Goal: Information Seeking & Learning: Learn about a topic

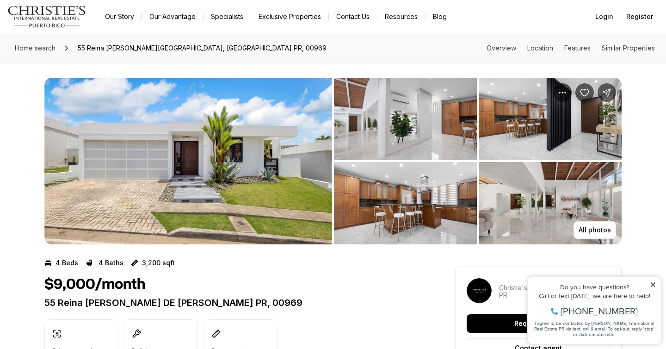
click at [270, 191] on img "View image gallery" at bounding box center [188, 161] width 288 height 167
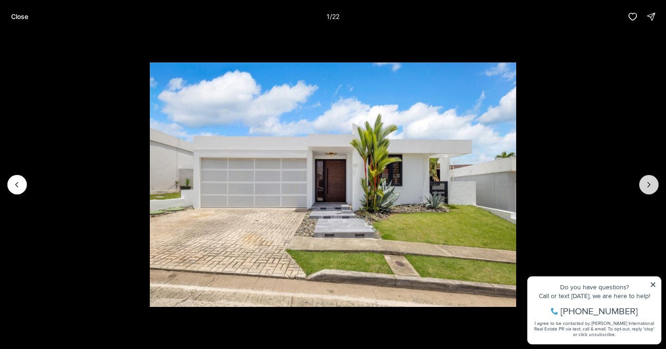
click at [650, 185] on icon "Next slide" at bounding box center [649, 184] width 9 height 9
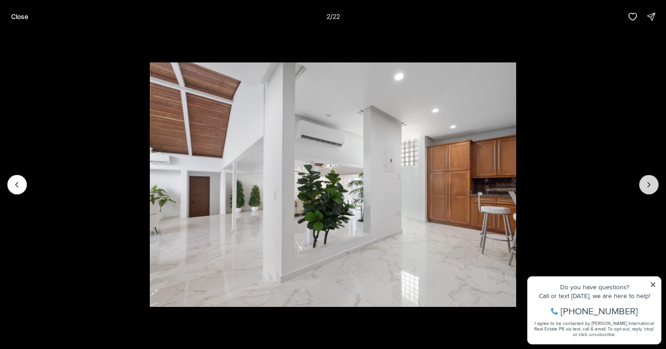
click at [649, 189] on icon "Next slide" at bounding box center [649, 184] width 9 height 9
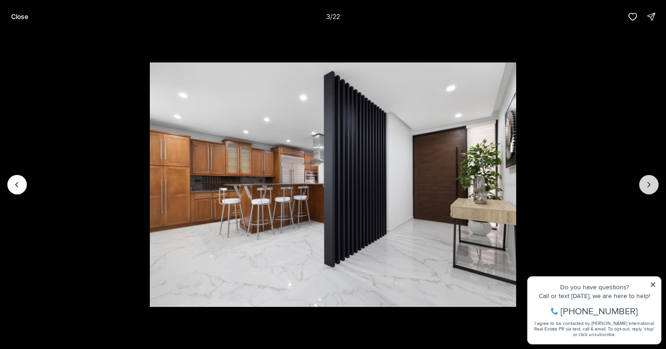
click at [649, 189] on icon "Next slide" at bounding box center [649, 184] width 9 height 9
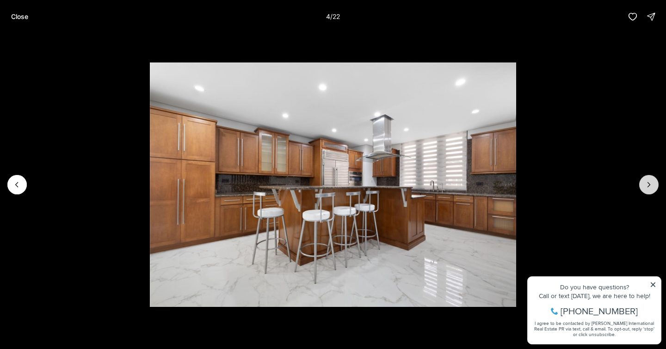
click at [649, 189] on icon "Next slide" at bounding box center [649, 184] width 9 height 9
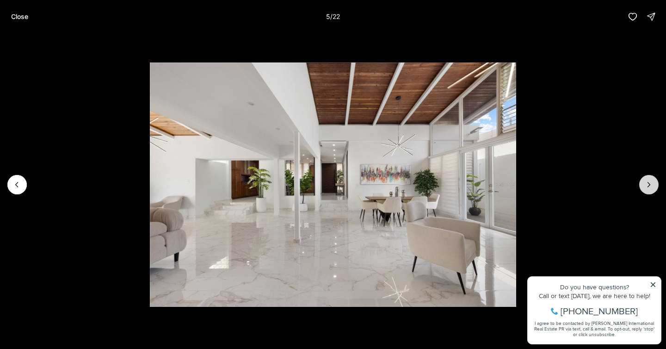
click at [649, 190] on button "Next slide" at bounding box center [649, 184] width 19 height 19
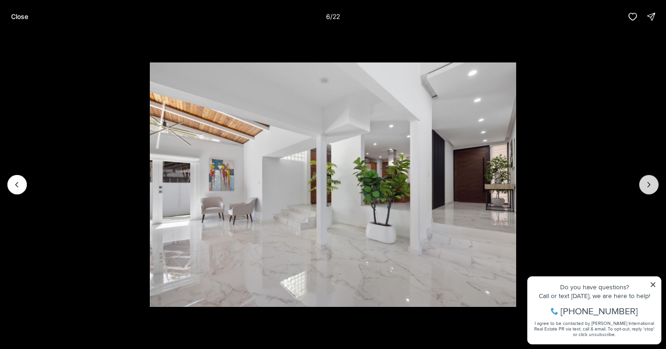
click at [649, 190] on button "Next slide" at bounding box center [649, 184] width 19 height 19
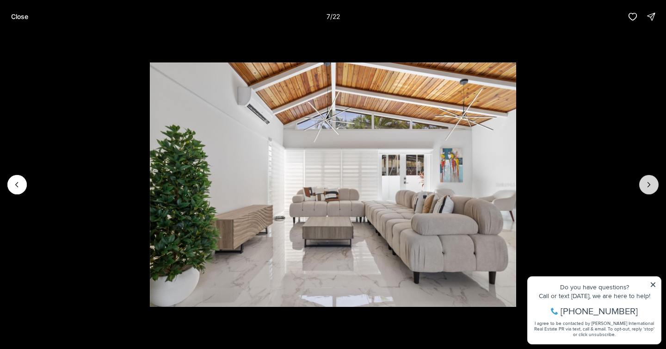
click at [649, 190] on button "Next slide" at bounding box center [649, 184] width 19 height 19
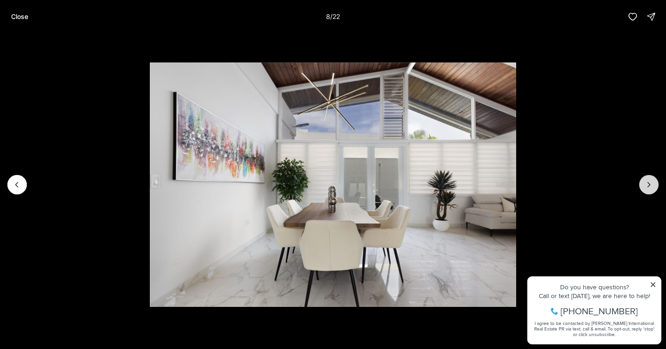
click at [649, 190] on button "Next slide" at bounding box center [649, 184] width 19 height 19
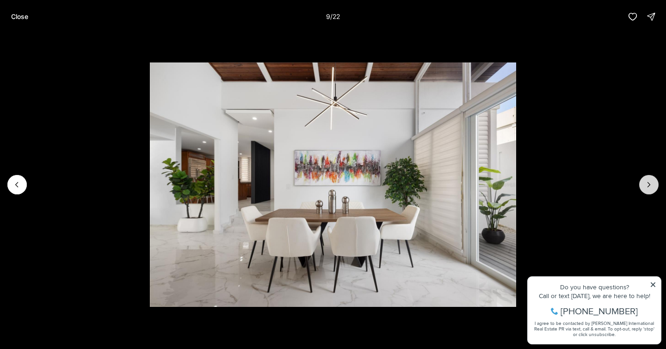
click at [649, 190] on button "Next slide" at bounding box center [649, 184] width 19 height 19
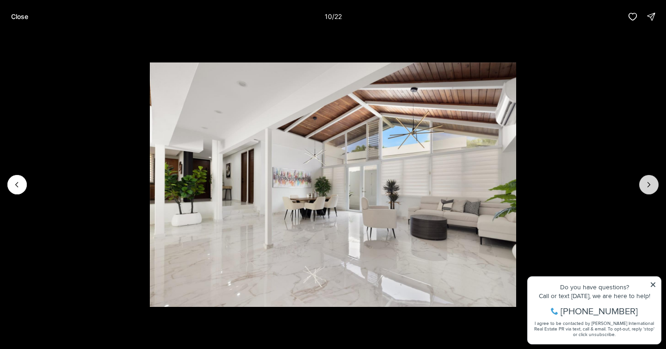
click at [649, 190] on button "Next slide" at bounding box center [649, 184] width 19 height 19
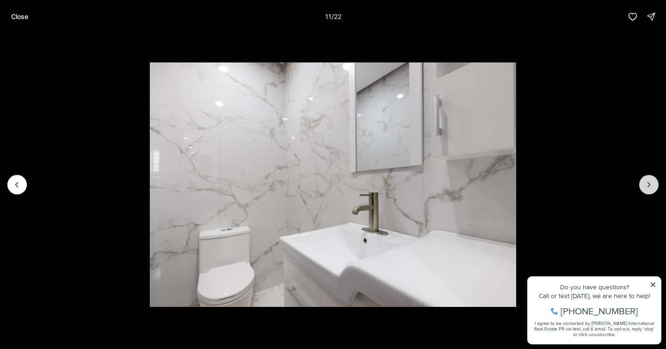
click at [649, 190] on button "Next slide" at bounding box center [649, 184] width 19 height 19
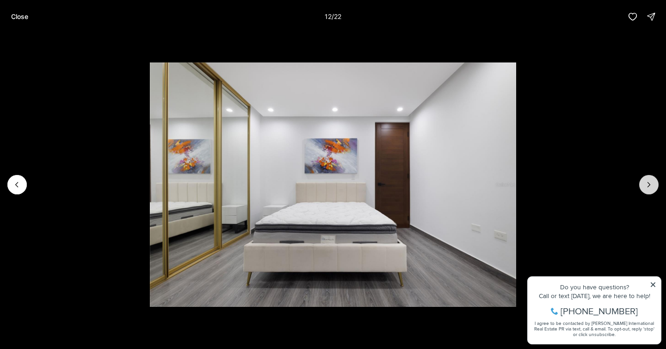
click at [649, 190] on button "Next slide" at bounding box center [649, 184] width 19 height 19
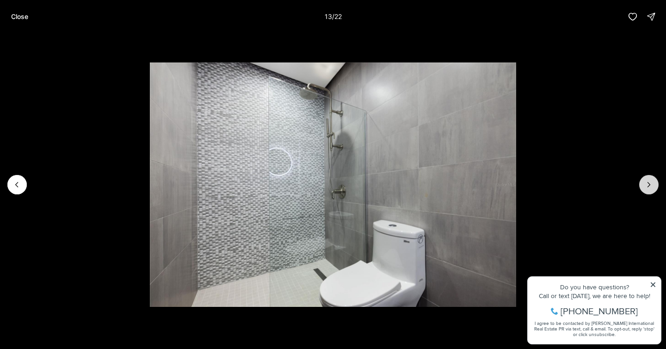
click at [649, 190] on button "Next slide" at bounding box center [649, 184] width 19 height 19
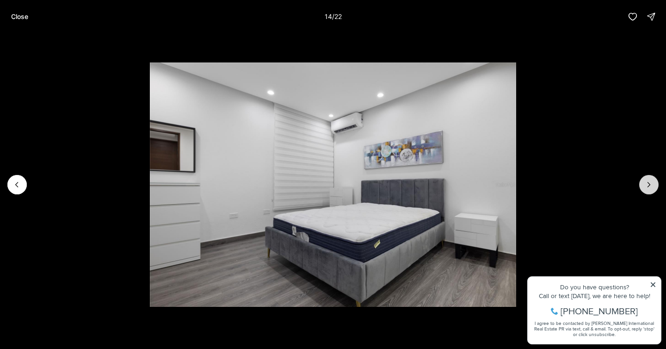
click at [649, 190] on button "Next slide" at bounding box center [649, 184] width 19 height 19
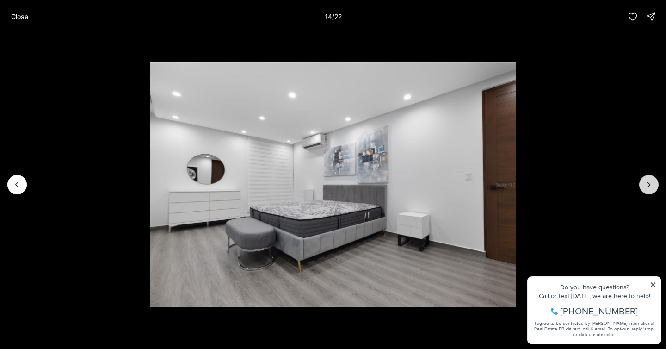
click at [649, 190] on button "Next slide" at bounding box center [649, 184] width 19 height 19
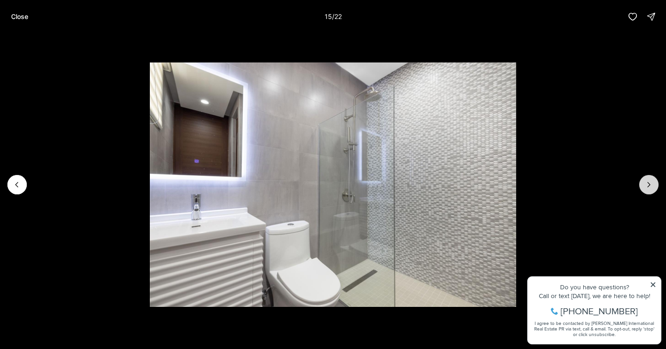
click at [649, 190] on button "Next slide" at bounding box center [649, 184] width 19 height 19
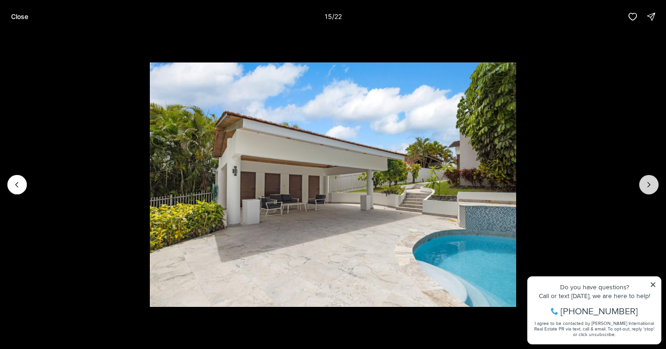
click at [649, 190] on button "Next slide" at bounding box center [649, 184] width 19 height 19
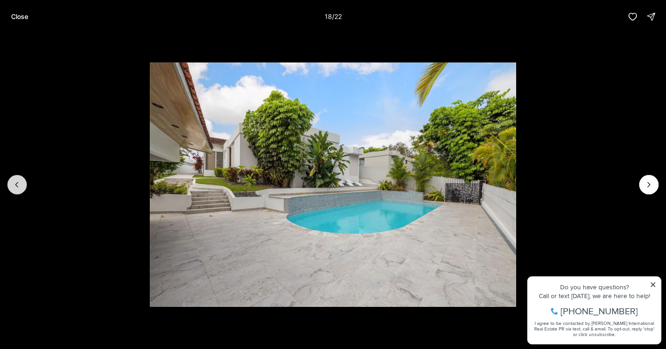
click at [23, 183] on button "Previous slide" at bounding box center [16, 184] width 19 height 19
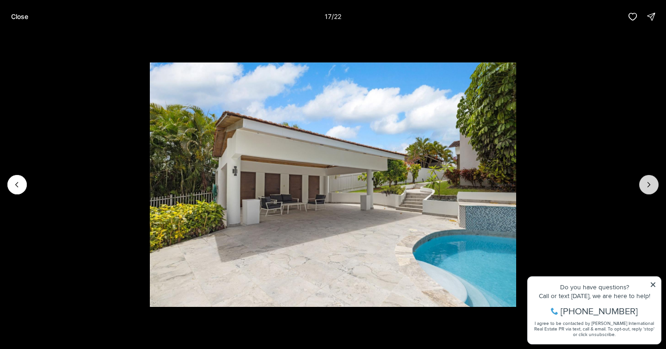
click at [648, 188] on icon "Next slide" at bounding box center [649, 184] width 9 height 9
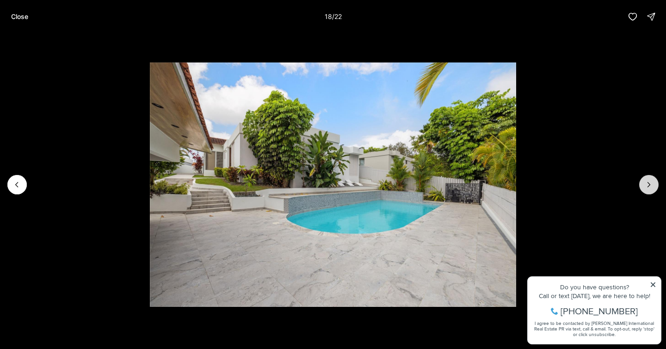
click at [648, 189] on icon "Next slide" at bounding box center [649, 184] width 9 height 9
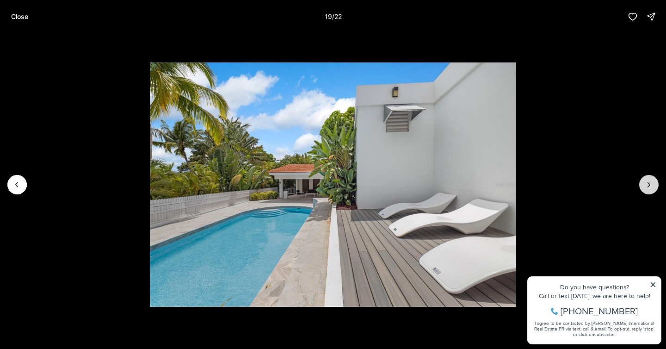
click at [648, 189] on button "Next slide" at bounding box center [649, 184] width 19 height 19
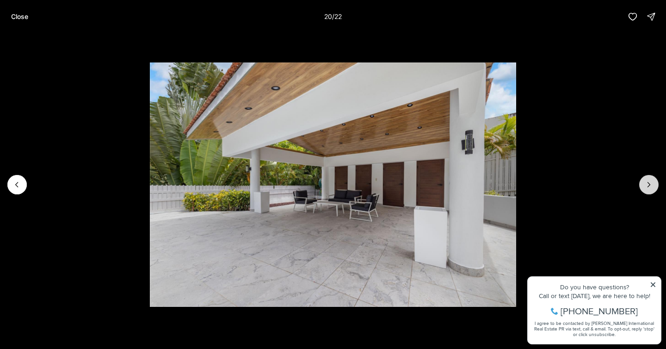
click at [648, 189] on button "Next slide" at bounding box center [649, 184] width 19 height 19
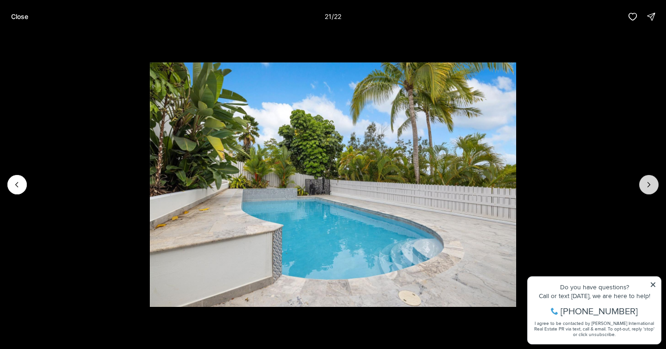
click at [648, 189] on button "Next slide" at bounding box center [649, 184] width 19 height 19
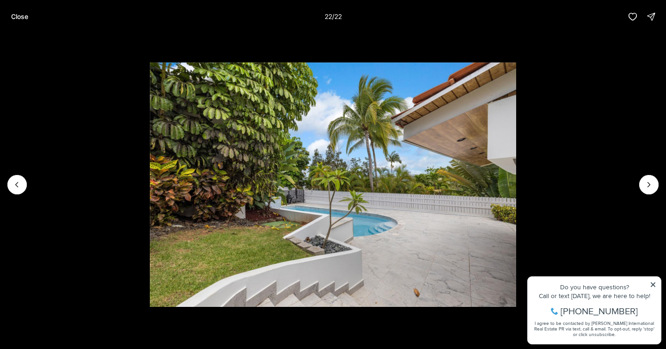
click at [649, 189] on div at bounding box center [649, 184] width 19 height 19
click at [21, 18] on p "Close" at bounding box center [19, 16] width 17 height 7
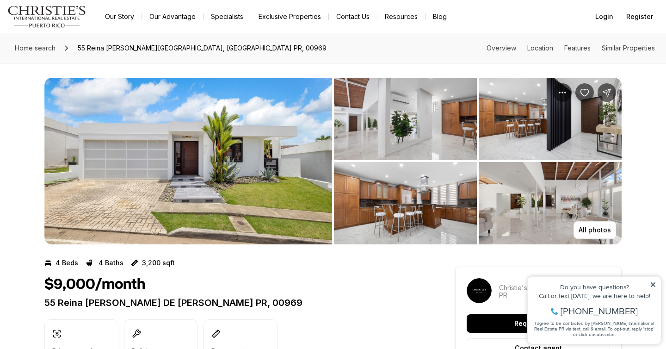
click at [211, 173] on img "View image gallery" at bounding box center [188, 161] width 288 height 167
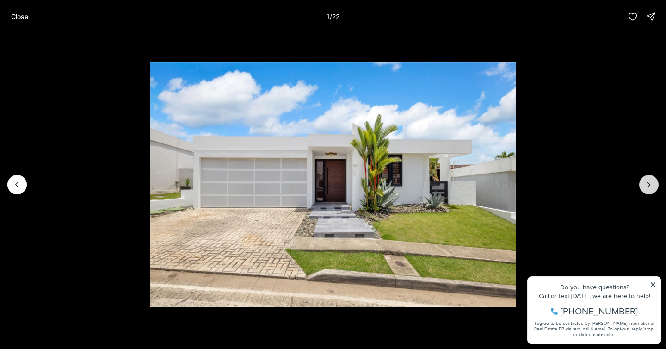
click at [646, 190] on button "Next slide" at bounding box center [649, 184] width 19 height 19
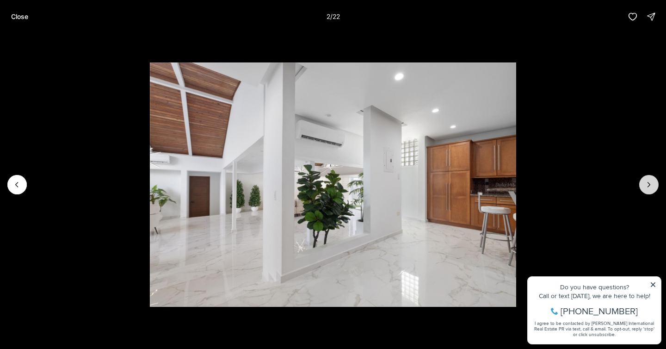
click at [645, 190] on button "Next slide" at bounding box center [649, 184] width 19 height 19
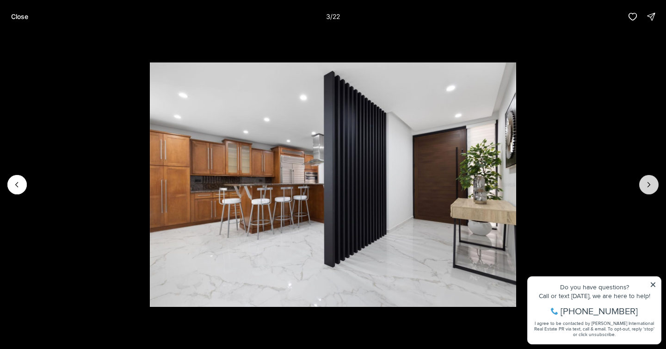
click at [645, 190] on button "Next slide" at bounding box center [649, 184] width 19 height 19
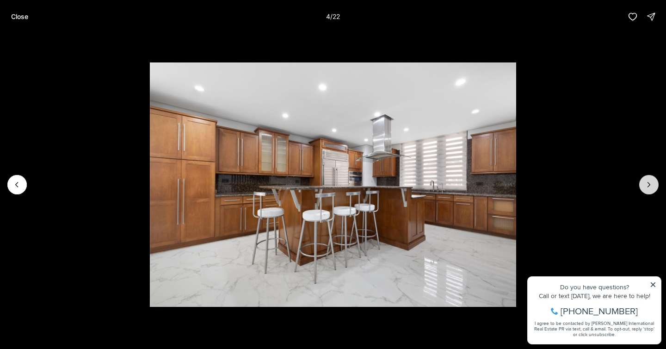
click at [646, 190] on button "Next slide" at bounding box center [649, 184] width 19 height 19
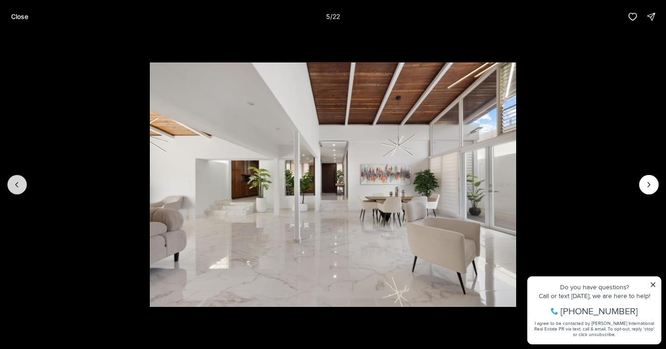
click at [20, 181] on icon "Previous slide" at bounding box center [16, 184] width 9 height 9
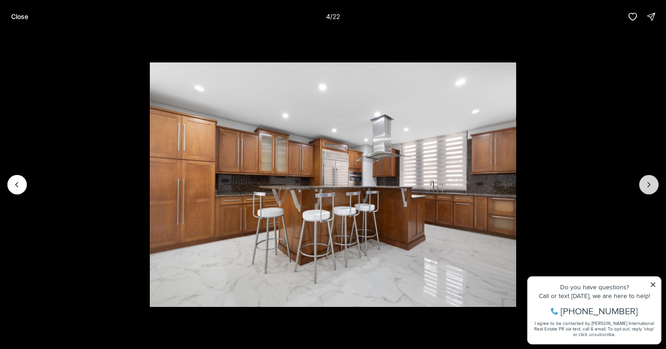
click at [643, 192] on button "Next slide" at bounding box center [649, 184] width 19 height 19
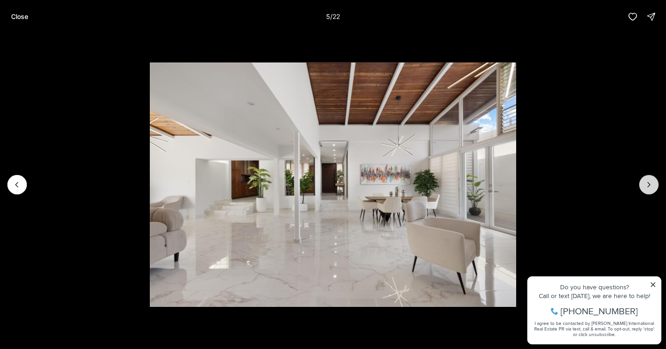
click at [643, 192] on button "Next slide" at bounding box center [649, 184] width 19 height 19
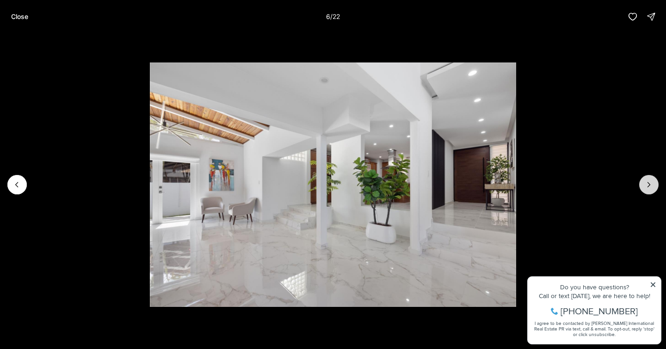
click at [653, 186] on icon "Next slide" at bounding box center [649, 184] width 9 height 9
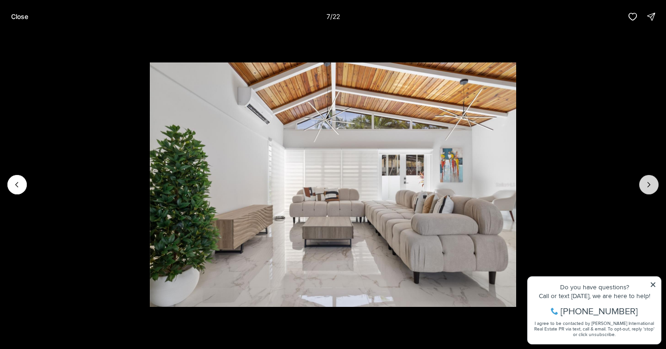
click at [653, 186] on icon "Next slide" at bounding box center [649, 184] width 9 height 9
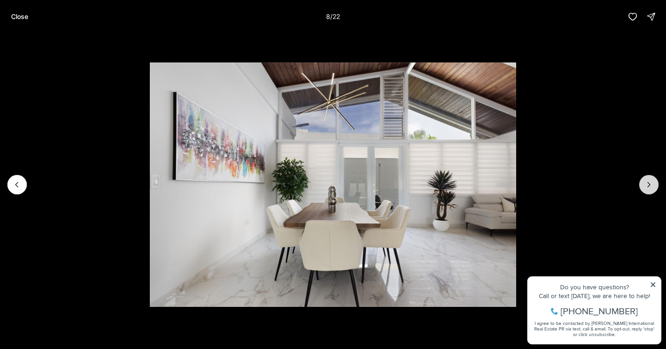
click at [653, 186] on icon "Next slide" at bounding box center [649, 184] width 9 height 9
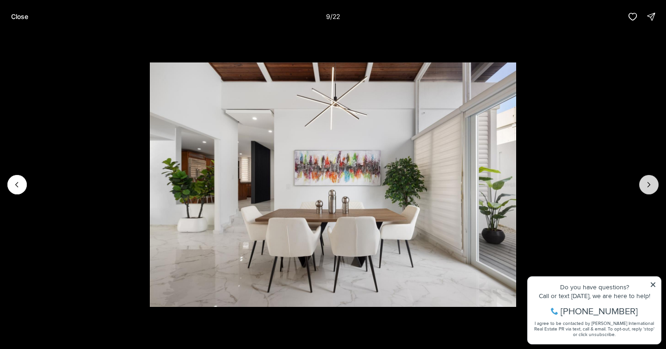
click at [653, 186] on icon "Next slide" at bounding box center [649, 184] width 9 height 9
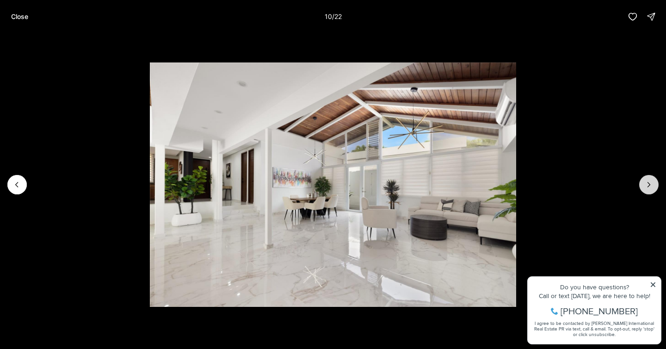
click at [653, 186] on icon "Next slide" at bounding box center [649, 184] width 9 height 9
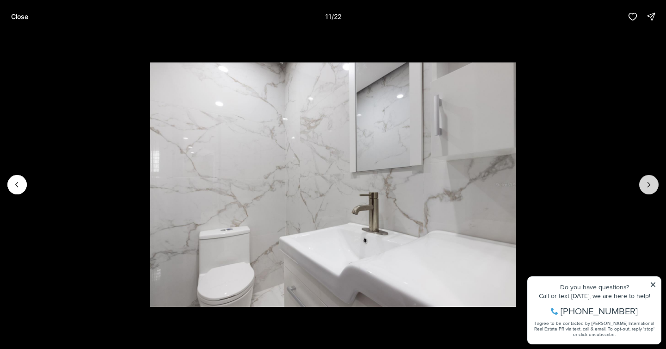
click at [653, 186] on icon "Next slide" at bounding box center [649, 184] width 9 height 9
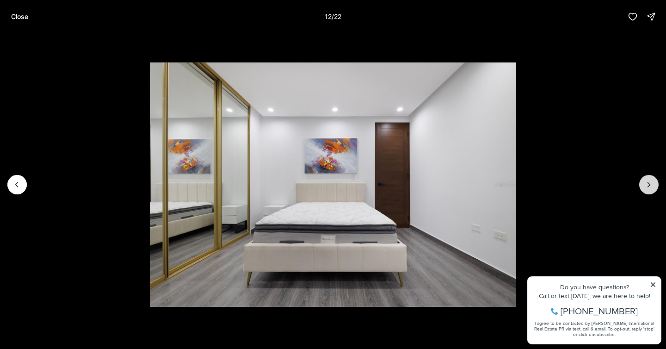
click at [653, 187] on icon "Next slide" at bounding box center [649, 184] width 9 height 9
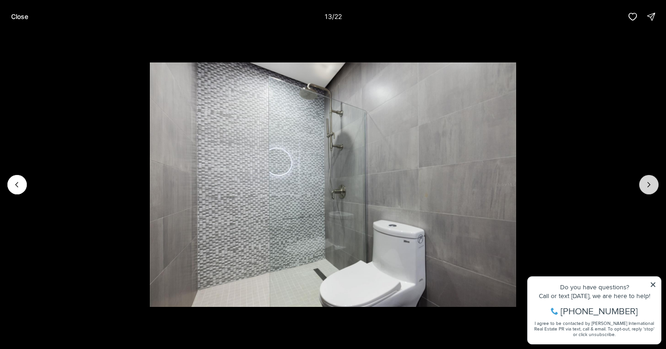
click at [653, 187] on icon "Next slide" at bounding box center [649, 184] width 9 height 9
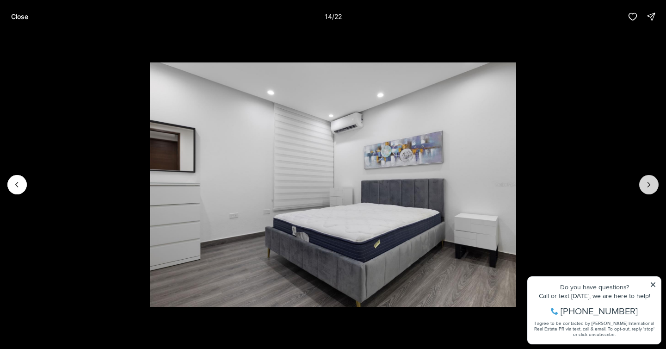
click at [653, 187] on icon "Next slide" at bounding box center [649, 184] width 9 height 9
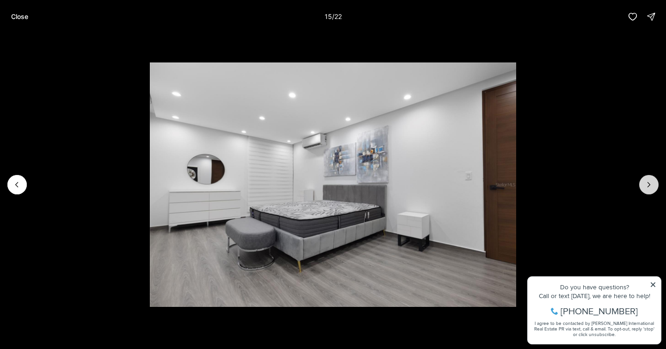
click at [654, 187] on icon "Next slide" at bounding box center [649, 184] width 9 height 9
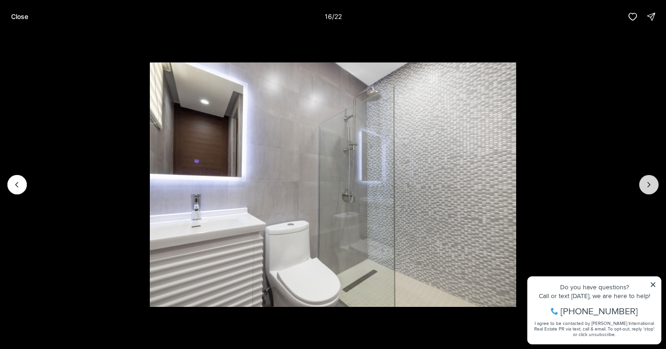
click at [654, 187] on icon "Next slide" at bounding box center [649, 184] width 9 height 9
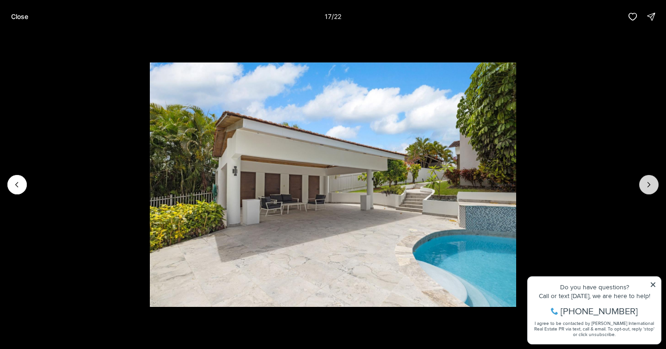
click at [654, 187] on icon "Next slide" at bounding box center [649, 184] width 9 height 9
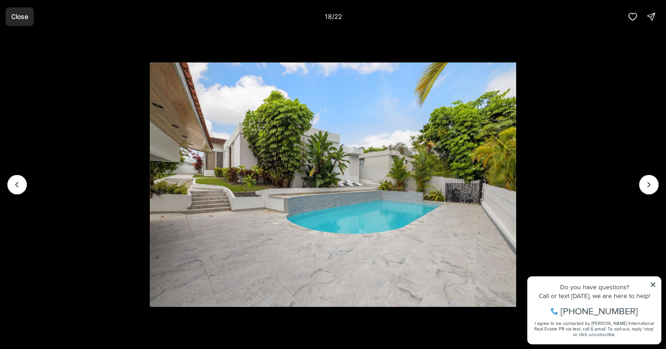
click at [26, 20] on button "Close" at bounding box center [20, 16] width 28 height 19
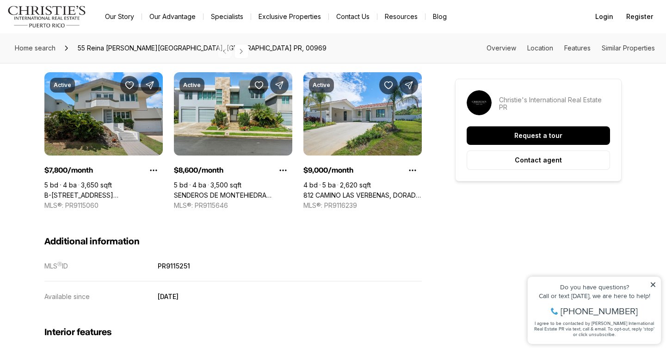
scroll to position [771, 0]
